Goal: Find specific page/section: Find specific page/section

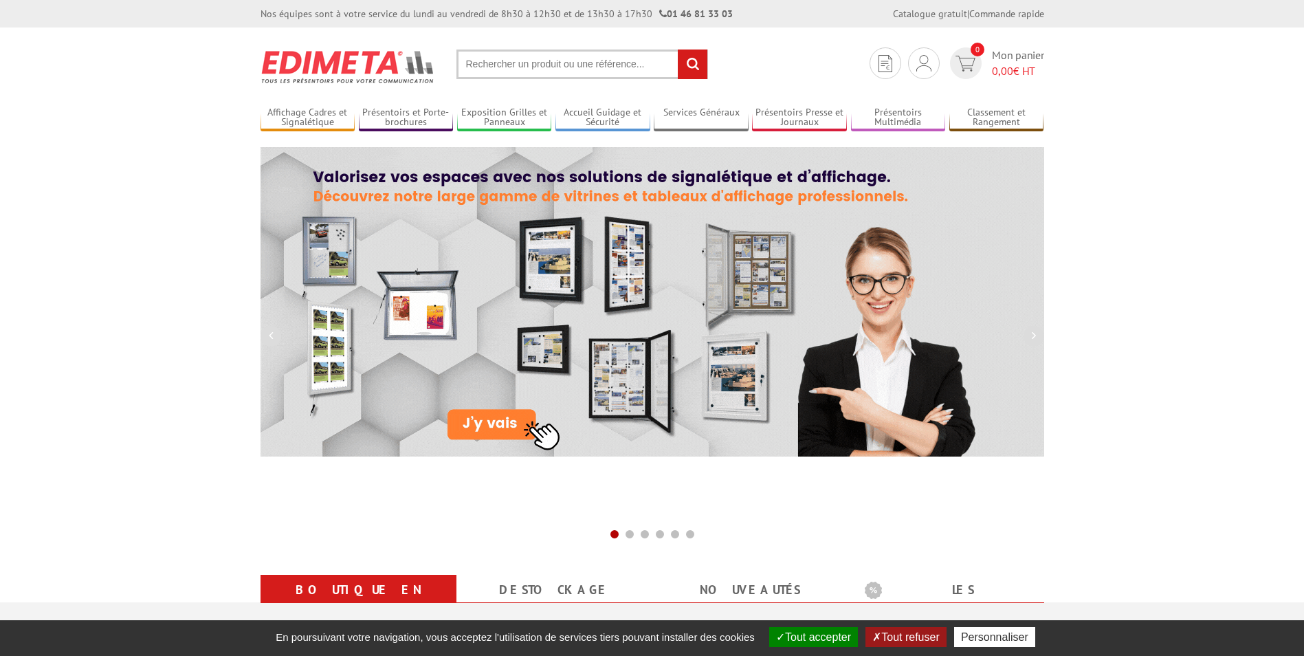
click at [532, 82] on section "Je me connecte Nouveau client ? Inscrivez-vous 0 Mon panier 0,00 € HT recherche…" at bounding box center [651, 59] width 783 height 65
click at [532, 69] on input "text" at bounding box center [581, 64] width 251 height 30
paste input "W6.214120"
type input "W6.214120"
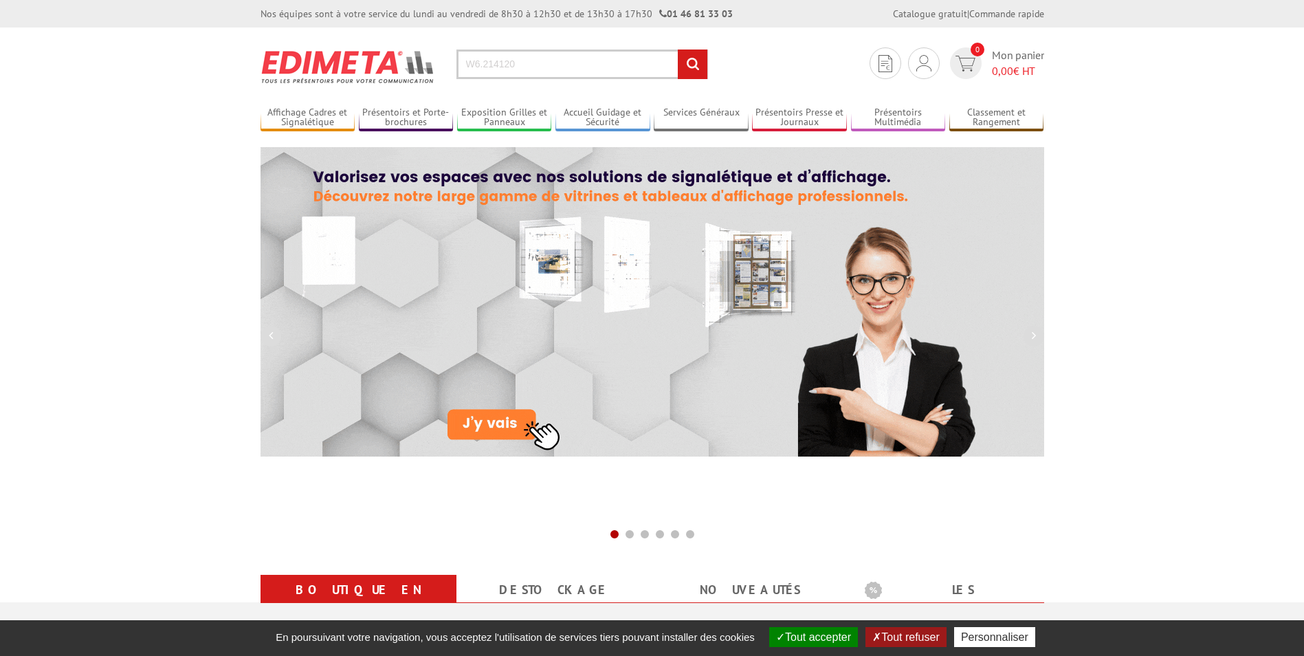
click at [678, 49] on input "rechercher" at bounding box center [693, 64] width 30 height 30
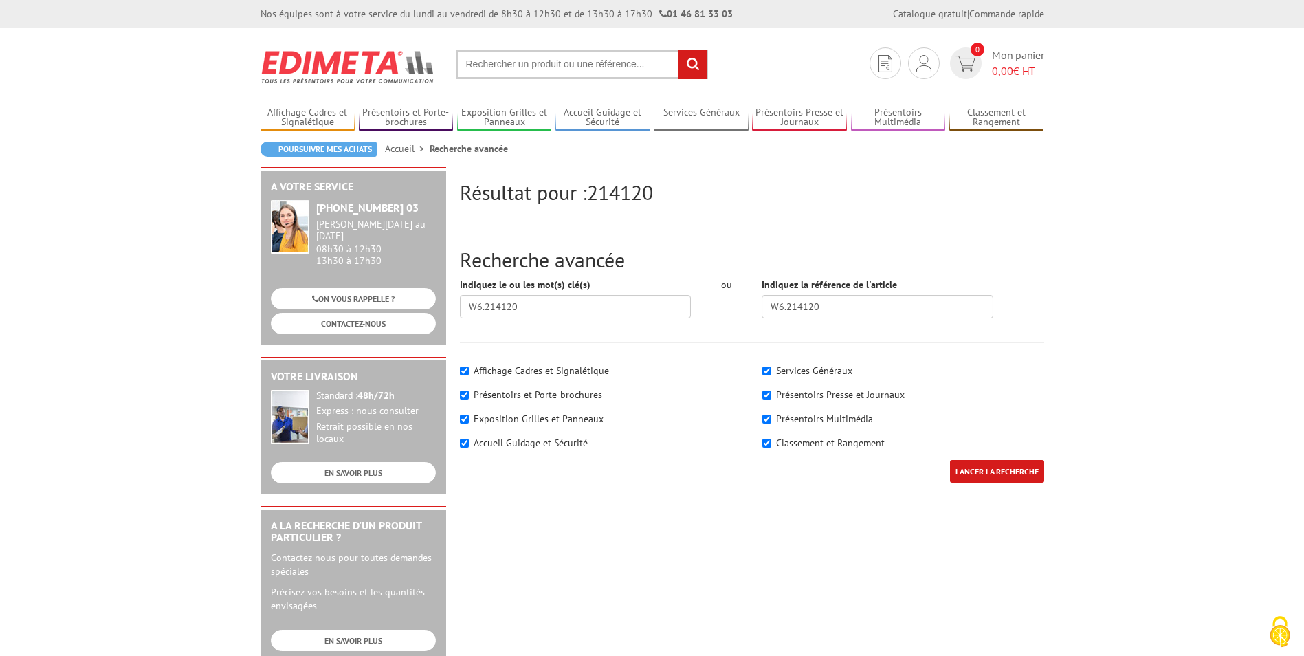
click at [565, 66] on input "text" at bounding box center [581, 64] width 251 height 30
paste input "W6.214120"
type input "W6.214120"
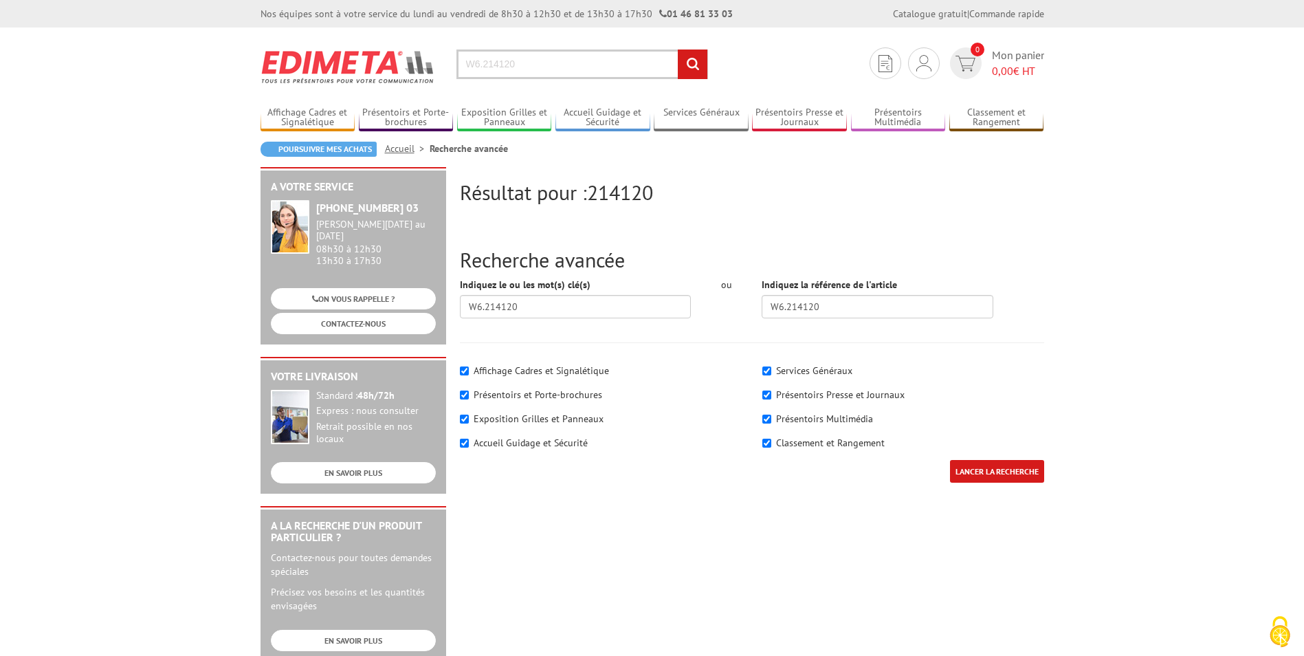
click at [678, 49] on input "rechercher" at bounding box center [693, 64] width 30 height 30
click at [348, 115] on link "Affichage Cadres et Signalétique" at bounding box center [307, 118] width 95 height 23
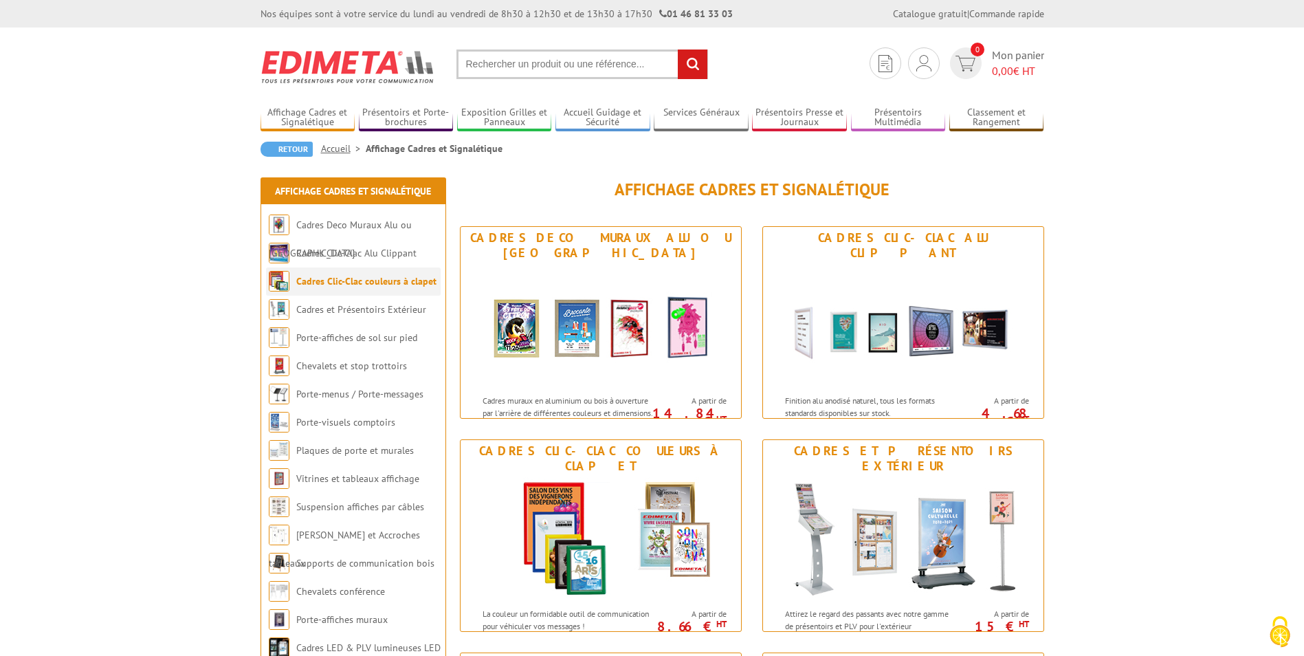
click at [394, 282] on link "Cadres Clic-Clac couleurs à clapet" at bounding box center [366, 281] width 140 height 12
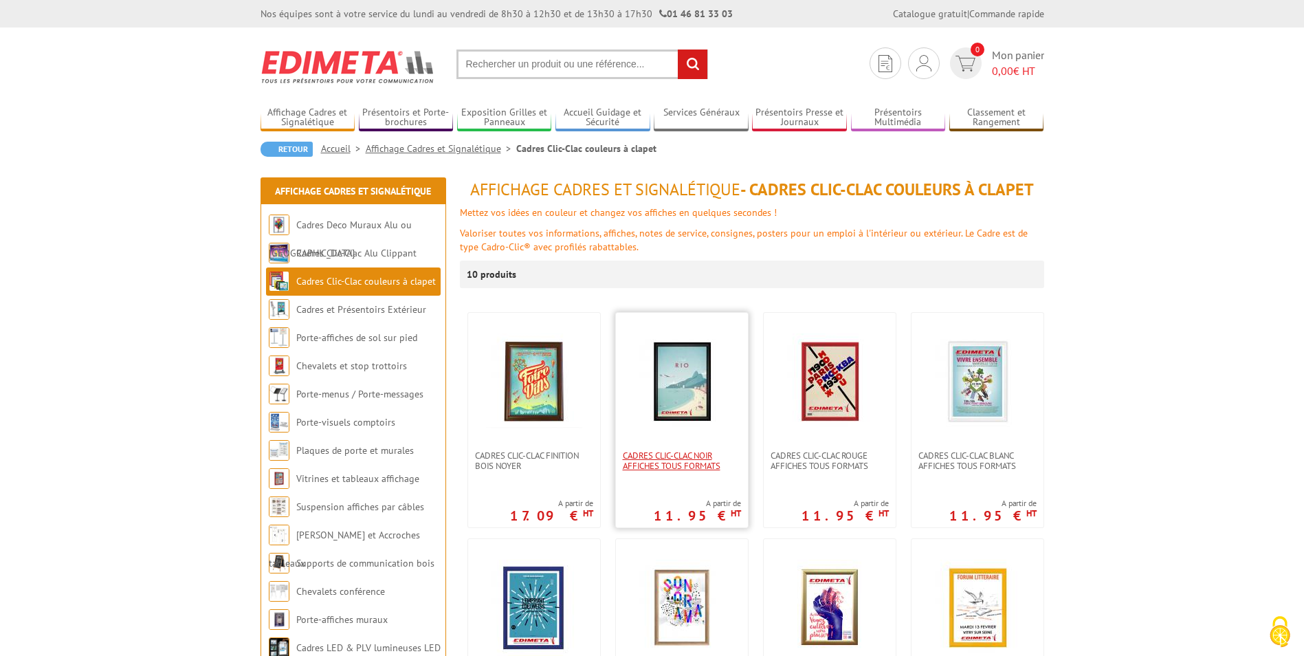
click at [655, 453] on span "Cadres clic-clac noir affiches tous formats" at bounding box center [682, 460] width 118 height 21
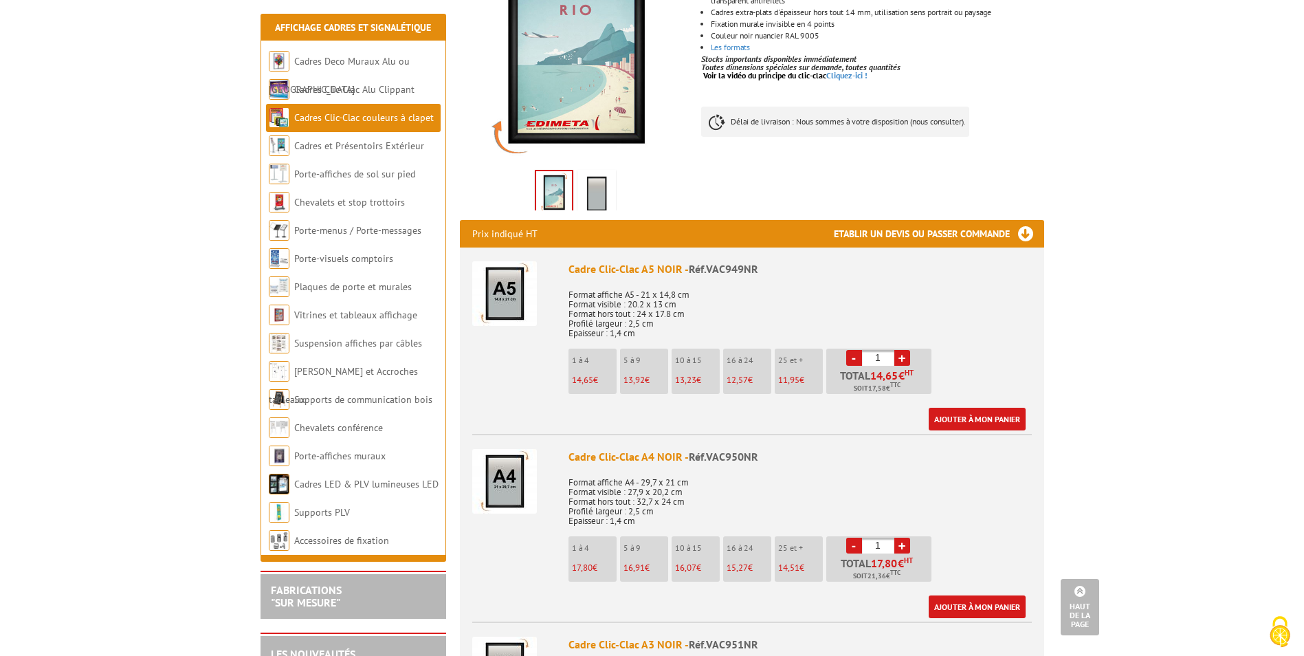
scroll to position [596, 0]
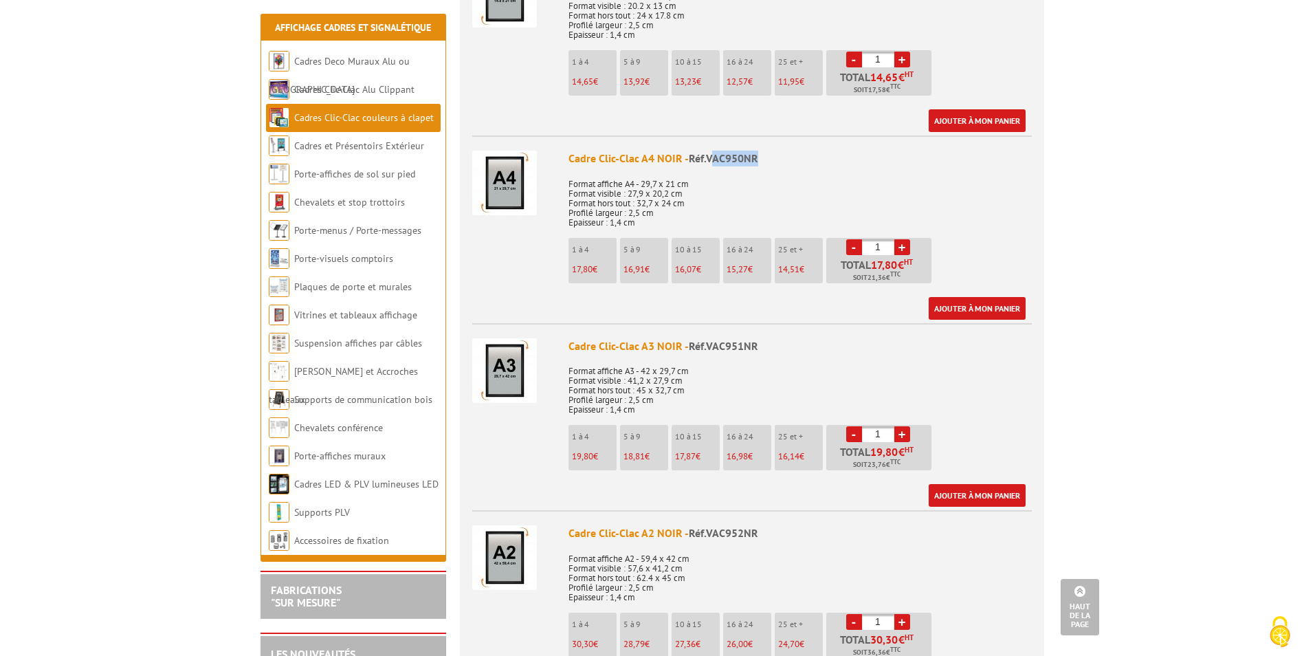
drag, startPoint x: 708, startPoint y: 153, endPoint x: 765, endPoint y: 153, distance: 56.3
click at [765, 153] on div "Cadre Clic-Clac A4 NOIR - Réf.VAC950NR" at bounding box center [799, 158] width 463 height 16
click at [761, 157] on div "Cadre Clic-Clac A4 NOIR - Réf.VAC950NR" at bounding box center [799, 158] width 463 height 16
drag, startPoint x: 772, startPoint y: 156, endPoint x: 704, endPoint y: 161, distance: 67.5
click at [704, 161] on div "Cadre Clic-Clac A4 NOIR - Réf.VAC950NR" at bounding box center [799, 158] width 463 height 16
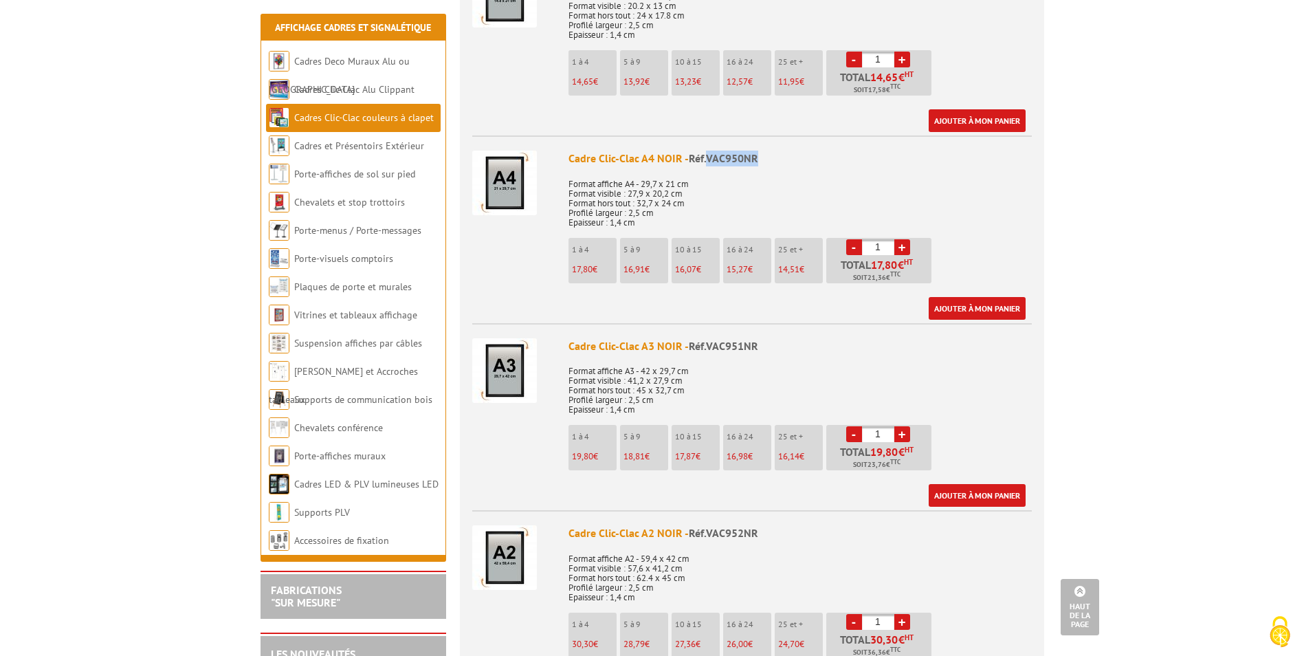
copy span "VAC950NR"
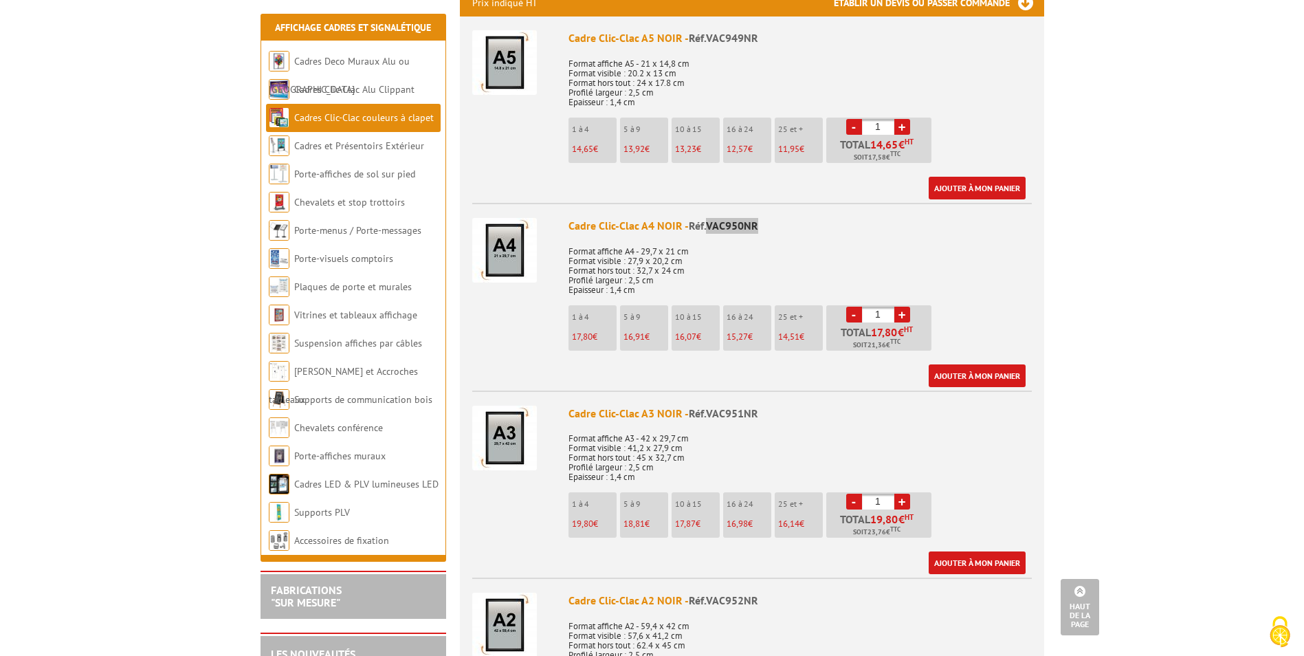
scroll to position [0, 0]
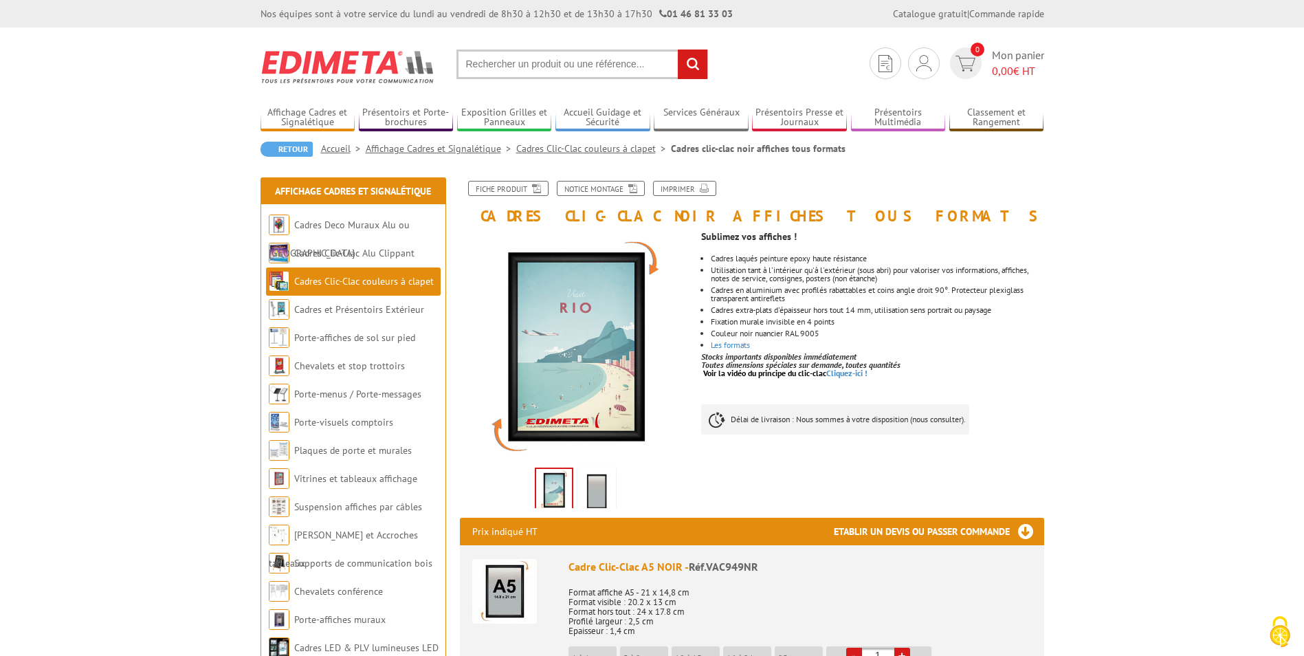
click at [581, 151] on link "Cadres Clic-Clac couleurs à clapet" at bounding box center [593, 148] width 155 height 12
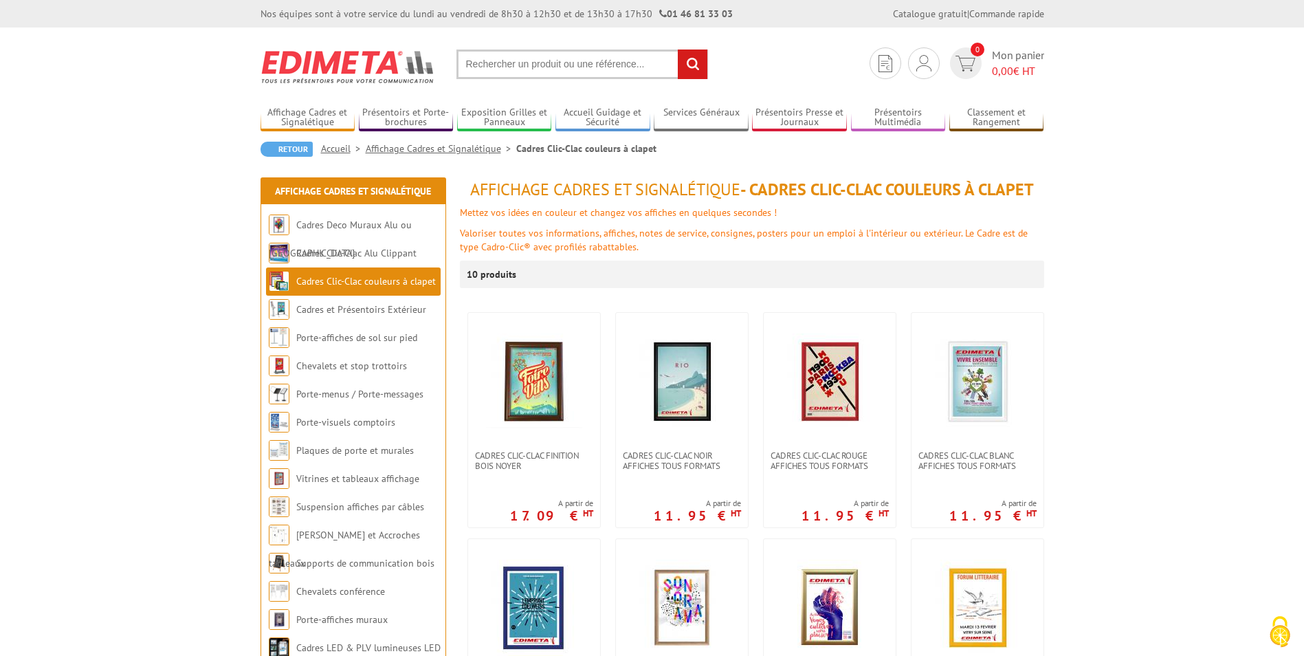
scroll to position [298, 0]
